Goal: Task Accomplishment & Management: Manage account settings

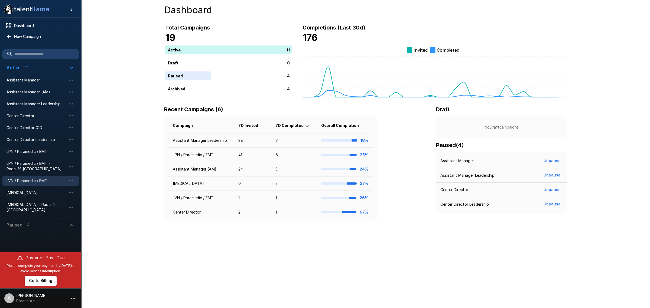
click at [28, 181] on span "LVN / Paramedic / EMT" at bounding box center [37, 180] width 60 height 5
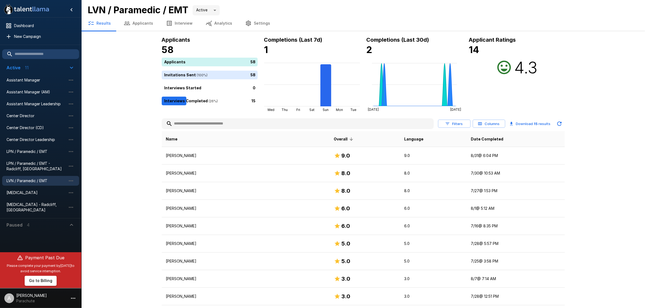
click at [135, 25] on button "Applicants" at bounding box center [138, 23] width 42 height 15
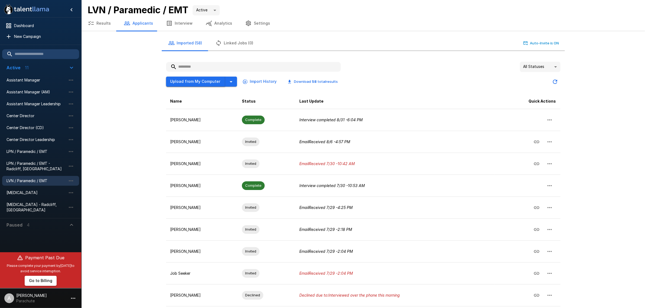
click at [191, 79] on button "Upload from My Computer" at bounding box center [195, 82] width 59 height 10
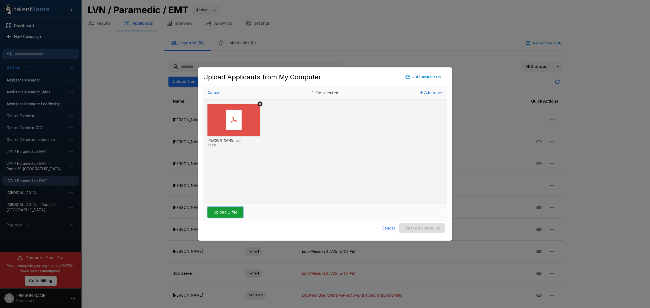
click at [222, 214] on button "Upload 1 file" at bounding box center [226, 212] width 36 height 11
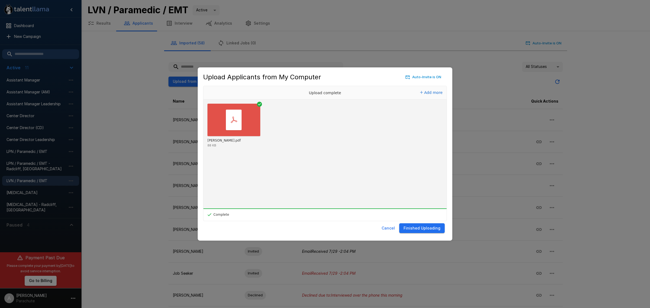
click at [426, 228] on button "Finished Uploading" at bounding box center [422, 228] width 46 height 10
